Goal: Task Accomplishment & Management: Complete application form

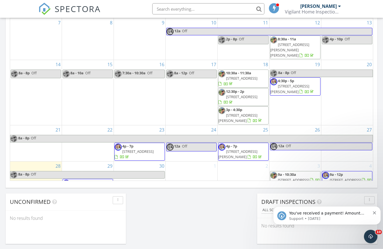
scroll to position [334, 0]
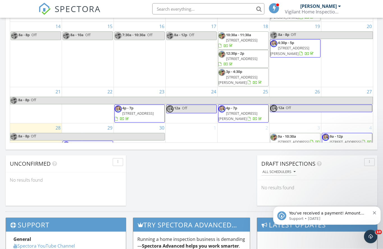
click at [214, 147] on div "[DATE] [DATE] list day week cal wk 4 wk month Sun Mon Tue Wed Thu Fri Sat 31 1 …" at bounding box center [192, 19] width 372 height 255
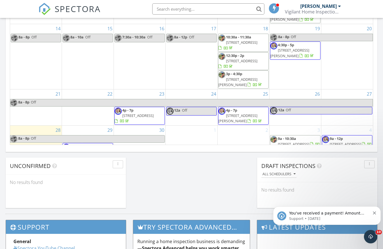
scroll to position [368, 0]
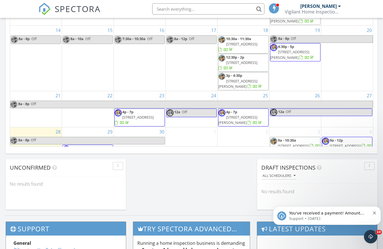
click at [376, 215] on div "You've received a payment! Amount $395.00 Fee $3.99 Net $391.01 Transaction # p…" at bounding box center [326, 215] width 99 height 11
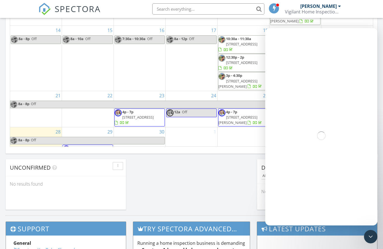
scroll to position [332, 0]
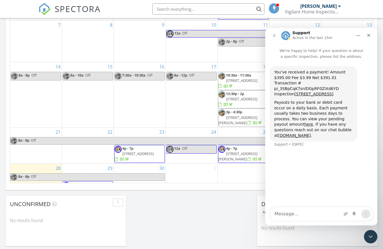
click at [368, 36] on icon "Close" at bounding box center [369, 35] width 4 height 4
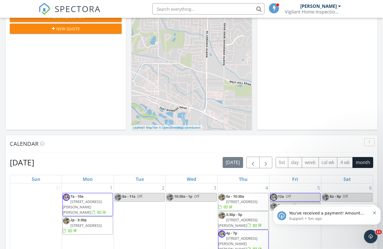
scroll to position [100, 0]
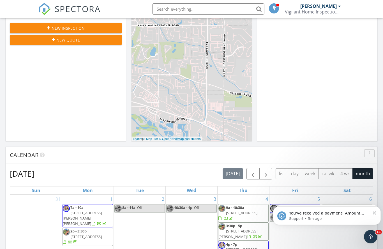
click at [375, 215] on icon "Dismiss notification" at bounding box center [374, 212] width 3 height 3
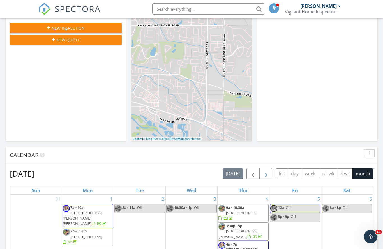
click at [267, 176] on span "button" at bounding box center [266, 174] width 7 height 7
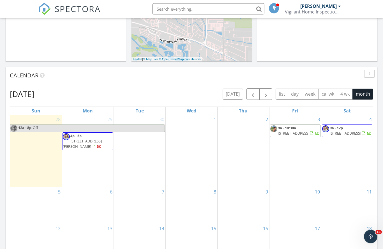
scroll to position [180, 0]
click at [292, 187] on div "10" at bounding box center [296, 205] width 52 height 37
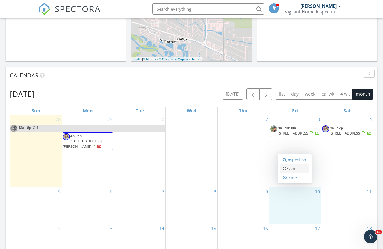
click at [293, 171] on link "Event" at bounding box center [294, 168] width 29 height 9
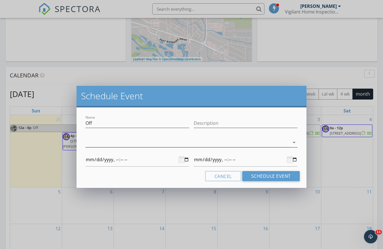
click at [114, 146] on div at bounding box center [188, 142] width 204 height 9
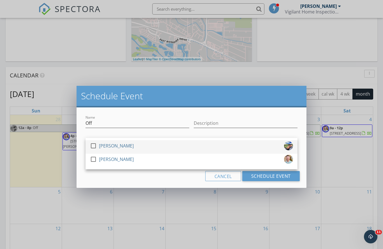
click at [93, 145] on div at bounding box center [94, 146] width 10 height 10
type input "[DATE]T00:00"
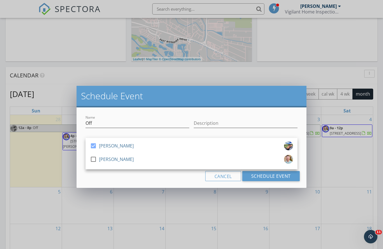
click at [131, 175] on div "Cancel Schedule Event" at bounding box center [191, 176] width 217 height 10
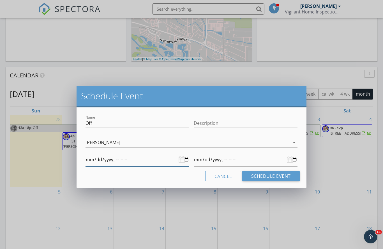
click at [152, 160] on input "datetime-local" at bounding box center [138, 160] width 104 height 14
type input "[DATE]T01:20"
type input "[DATE]T00:00"
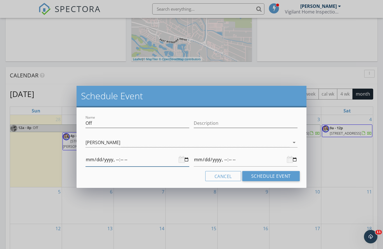
type input "[DATE]T01:00"
type input "[DATE]T00:00"
type input "[DATE]T08:00"
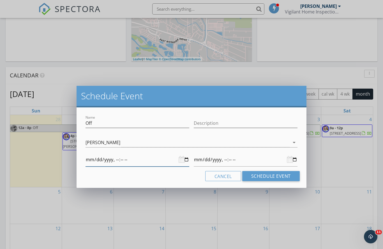
type input "[DATE]T08:00"
type input "[DATE]T01:20"
type input "[DATE]T08:00"
click at [264, 162] on input "datetime-local" at bounding box center [246, 160] width 104 height 14
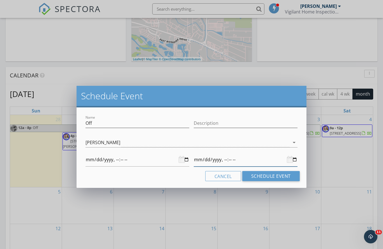
type input "[DATE]T08:00"
type input "[DATE]T20:00"
type input "[DATE]T08:00"
type input "[DATE]T20:00"
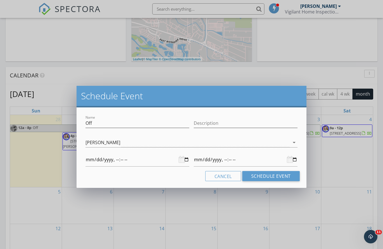
click at [274, 174] on button "Schedule Event" at bounding box center [270, 176] width 57 height 10
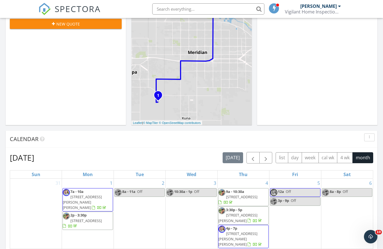
click at [265, 159] on span "button" at bounding box center [266, 158] width 7 height 7
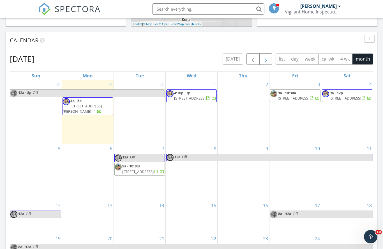
scroll to position [210, 0]
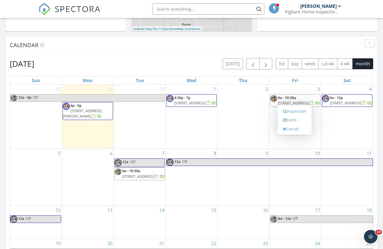
click at [293, 120] on link "Event" at bounding box center [294, 120] width 29 height 9
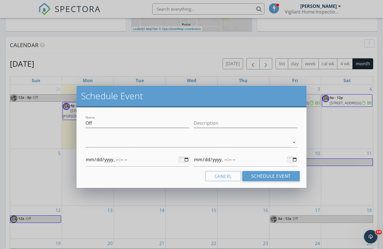
click at [103, 141] on div at bounding box center [188, 142] width 204 height 9
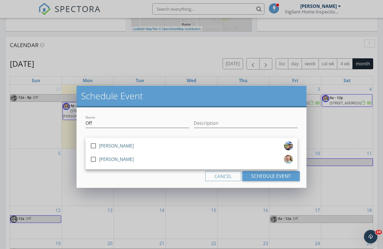
click at [94, 148] on div at bounding box center [94, 146] width 10 height 10
type input "[DATE]T00:00"
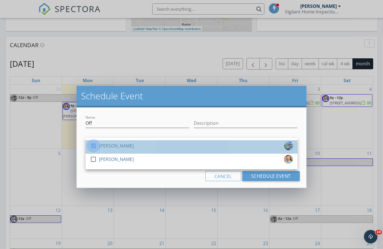
click at [94, 148] on div at bounding box center [94, 146] width 10 height 10
type input "[DATE]T00:00"
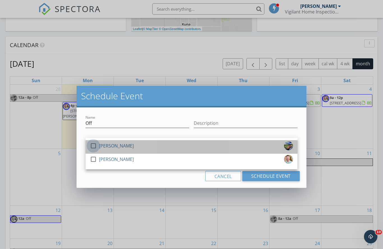
click at [169, 178] on div "Cancel Schedule Event" at bounding box center [191, 176] width 217 height 10
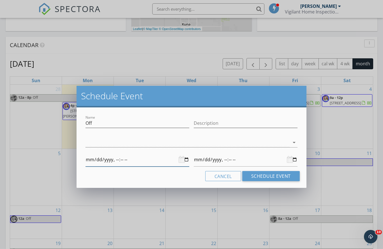
click at [152, 161] on input "datetime-local" at bounding box center [138, 160] width 104 height 14
type input "[DATE]T08:00"
type input "[DATE]T01:20"
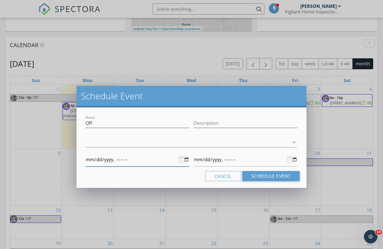
type input "[DATE]T08:00"
click at [233, 160] on input "datetime-local" at bounding box center [246, 160] width 104 height 14
click at [233, 161] on input "datetime-local" at bounding box center [246, 160] width 104 height 14
type input "[DATE]T08:00"
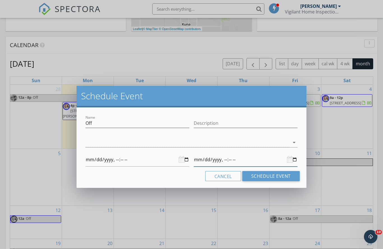
type input "[DATE]T20:00"
type input "[DATE]T08:00"
type input "[DATE]T20:00"
click at [272, 178] on button "Schedule Event" at bounding box center [270, 176] width 57 height 10
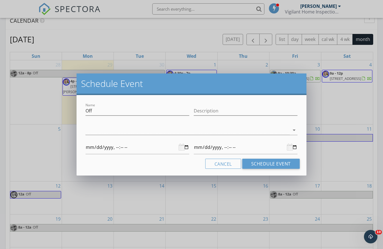
click at [96, 131] on div at bounding box center [188, 130] width 204 height 9
click at [97, 131] on div at bounding box center [188, 130] width 204 height 9
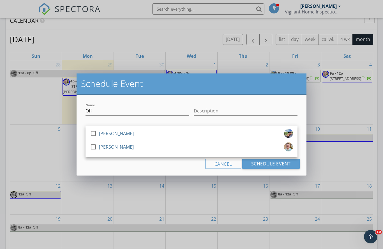
click at [93, 134] on div at bounding box center [94, 134] width 10 height 10
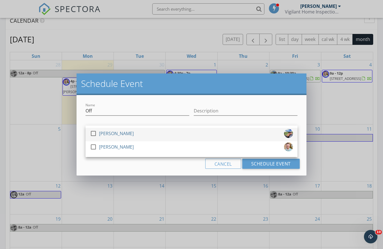
type input "[DATE]T08:00"
type input "[DATE]T20:00"
click at [93, 135] on div at bounding box center [94, 134] width 10 height 10
type input "[DATE]T08:00"
type input "[DATE]T20:00"
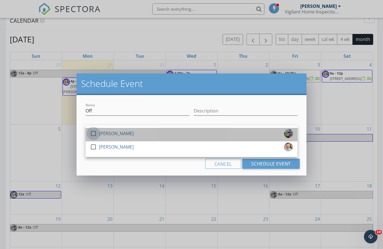
click at [264, 162] on button "Schedule Event" at bounding box center [270, 164] width 57 height 10
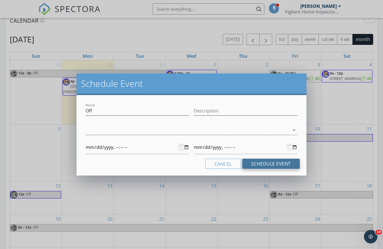
click at [94, 128] on div at bounding box center [188, 130] width 204 height 9
click at [0, 0] on div "check_box_outline_blank Paul Bradley" at bounding box center [0, 0] width 0 height 0
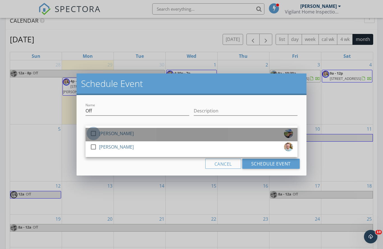
click at [94, 134] on div at bounding box center [94, 134] width 10 height 10
type input "[DATE]T08:00"
type input "[DATE]T20:00"
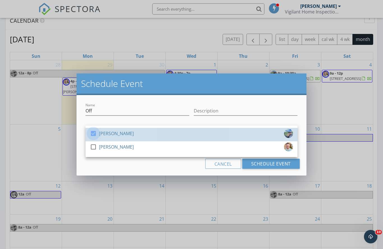
click at [137, 166] on div "Cancel Schedule Event" at bounding box center [191, 164] width 217 height 10
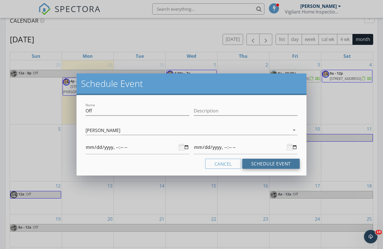
click at [267, 166] on button "Schedule Event" at bounding box center [270, 164] width 57 height 10
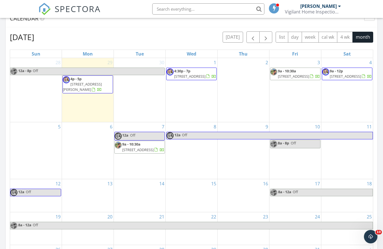
scroll to position [236, 0]
